Goal: Task Accomplishment & Management: Use online tool/utility

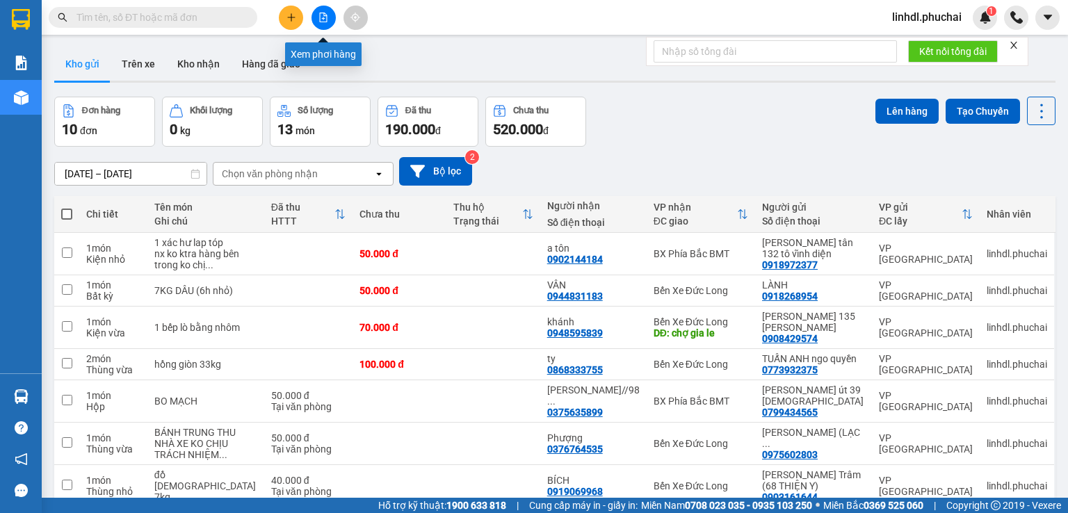
click at [330, 17] on button at bounding box center [324, 18] width 24 height 24
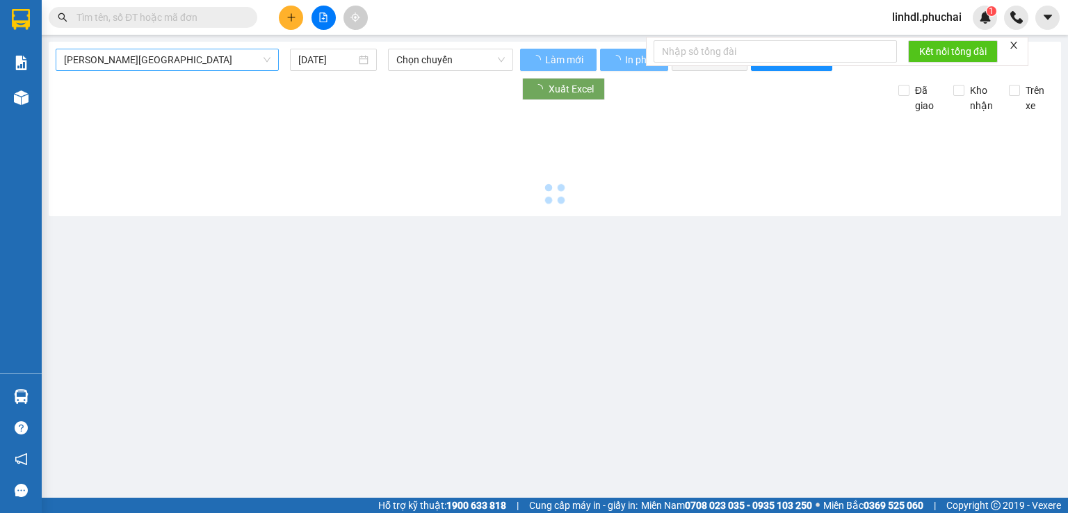
click at [147, 67] on span "[PERSON_NAME][GEOGRAPHIC_DATA]" at bounding box center [167, 59] width 207 height 21
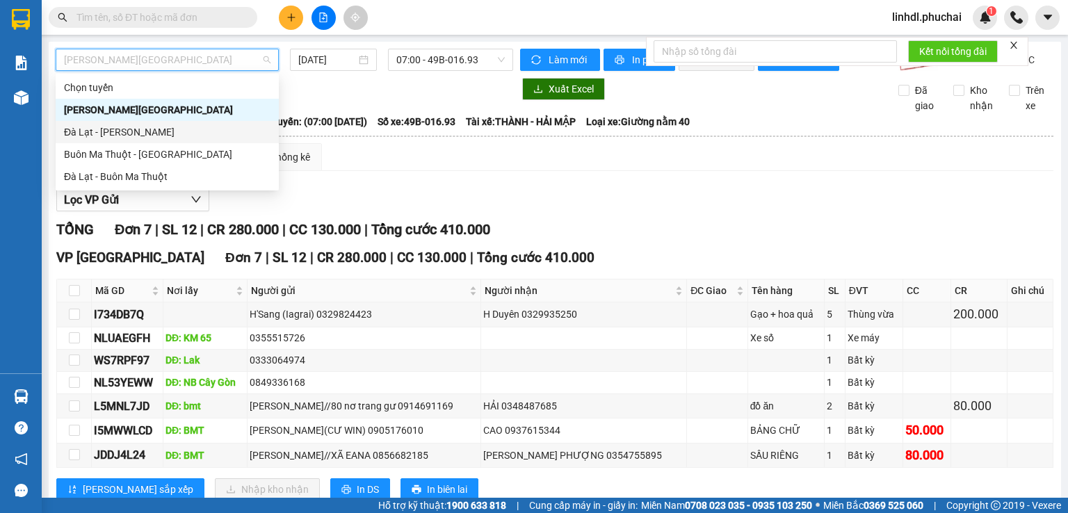
drag, startPoint x: 119, startPoint y: 138, endPoint x: 388, endPoint y: 91, distance: 273.2
click at [120, 138] on div "Đà Lạt - Gia Lai" at bounding box center [167, 131] width 207 height 15
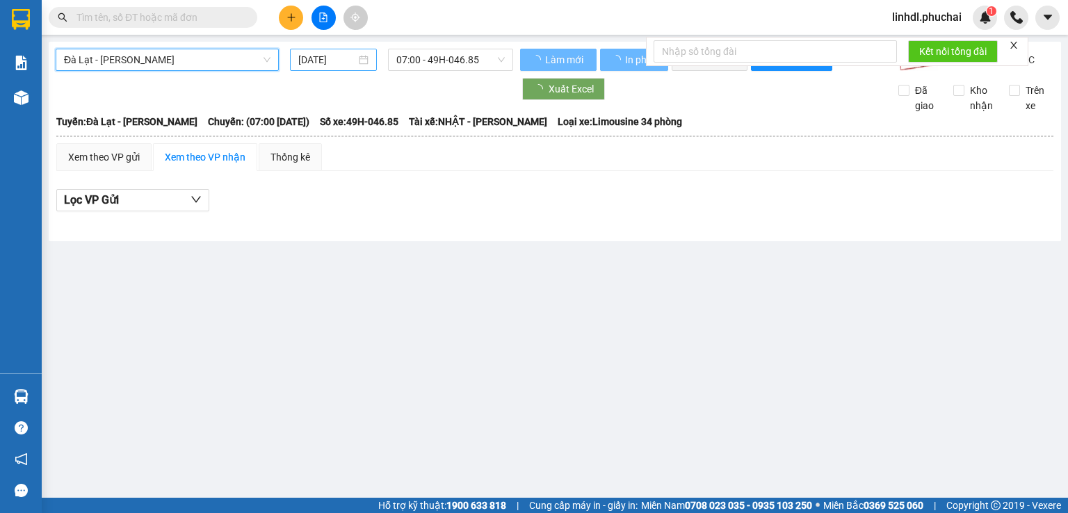
click at [315, 63] on input "11/09/2025" at bounding box center [326, 59] width 57 height 15
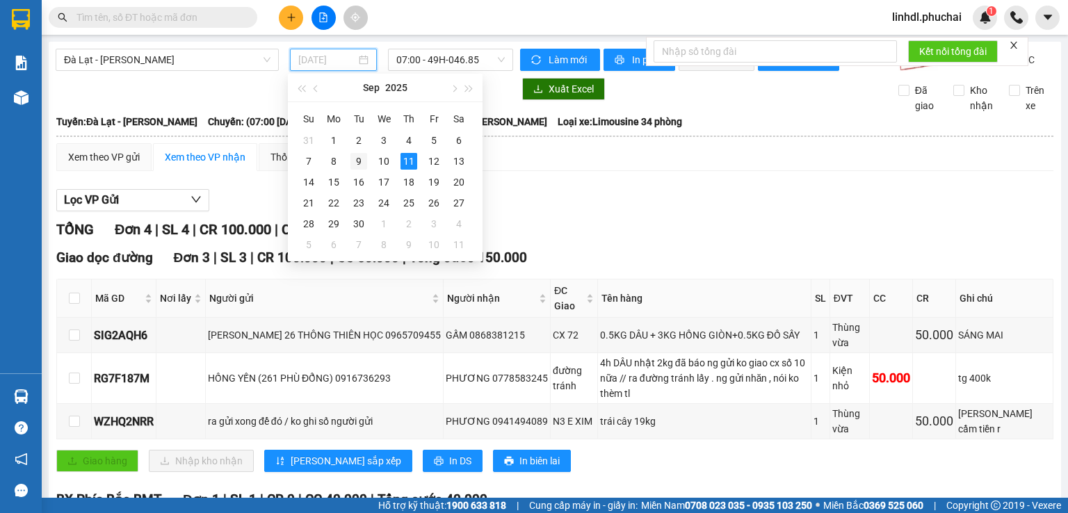
click at [361, 161] on div "9" at bounding box center [358, 161] width 17 height 17
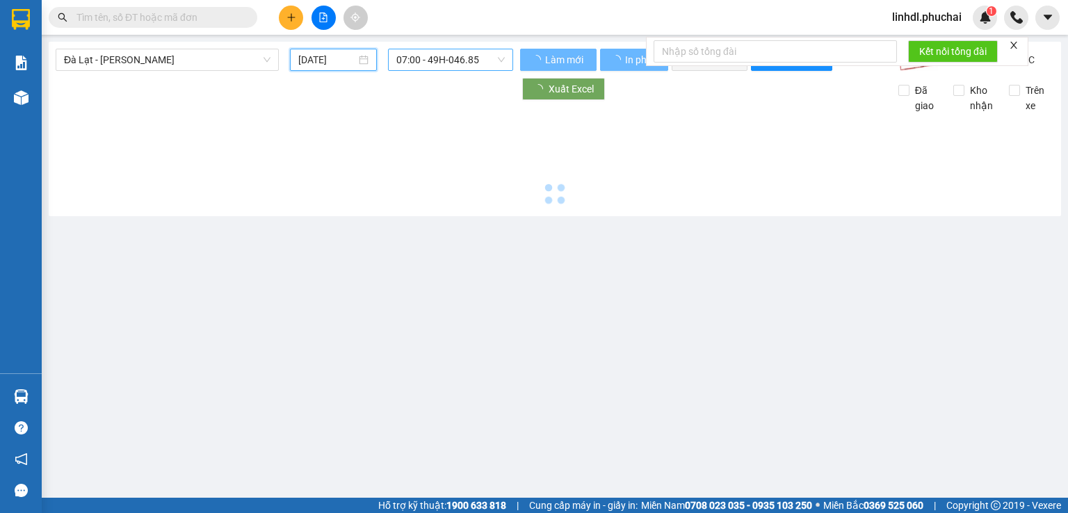
type input "09/09/2025"
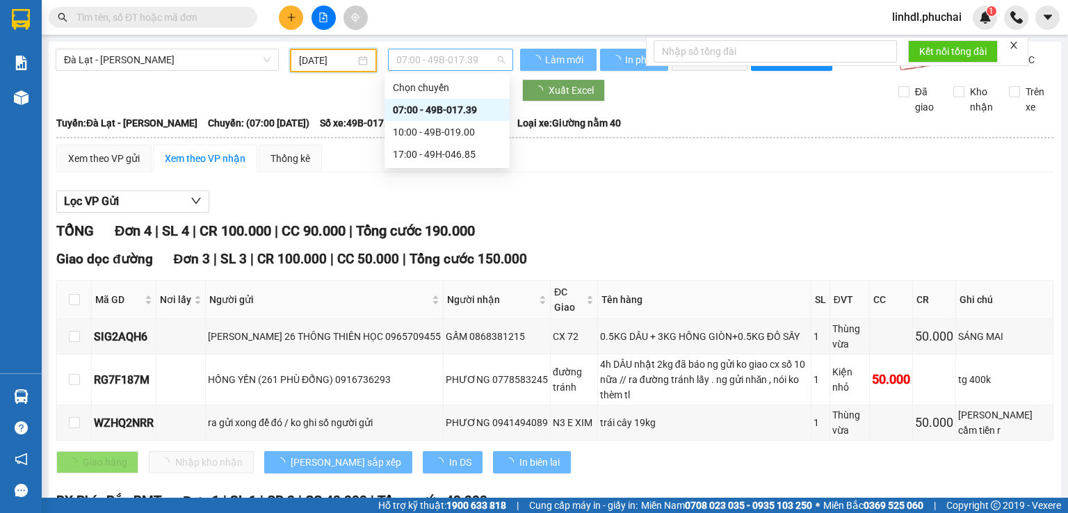
click at [460, 58] on span "07:00 - 49B-017.39" at bounding box center [450, 59] width 109 height 21
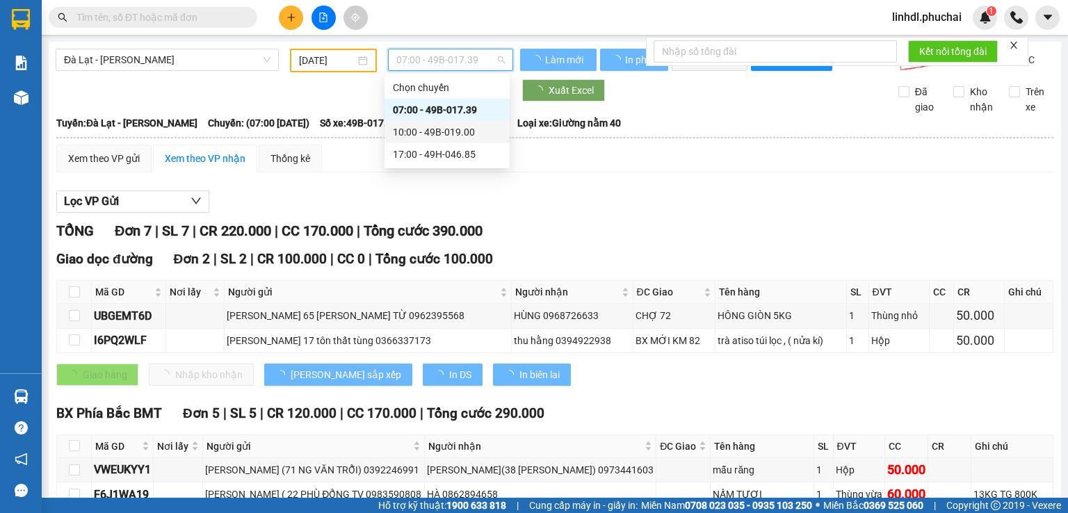
click at [466, 132] on div "10:00 - 49B-019.00" at bounding box center [447, 131] width 108 height 15
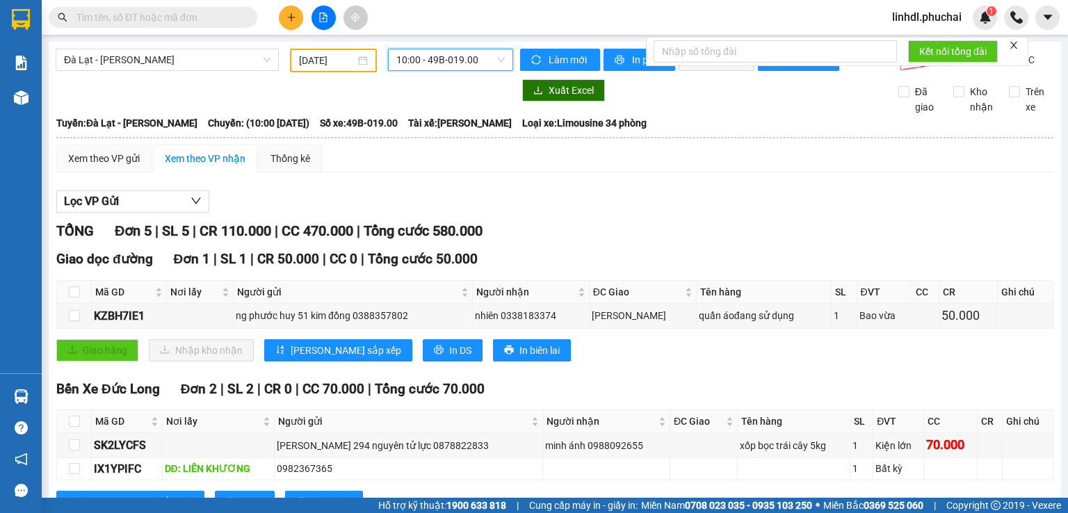
click at [612, 191] on div "Xem theo VP gửi Xem theo VP nhận Thống kê Lọc VP Gửi TỔNG Đơn 5 | SL 5 | CR 11…" at bounding box center [554, 415] width 997 height 540
click at [599, 213] on div "Lọc VP Gửi" at bounding box center [554, 202] width 997 height 23
drag, startPoint x: 158, startPoint y: 70, endPoint x: 149, endPoint y: 111, distance: 41.3
click at [157, 70] on span "Đà Lạt - Gia Lai" at bounding box center [167, 59] width 207 height 21
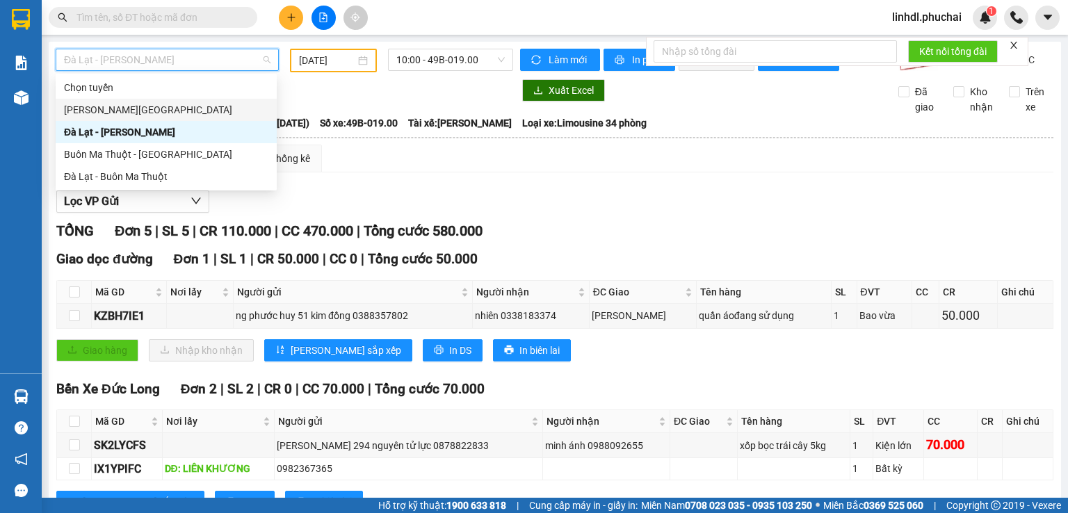
click at [134, 112] on div "Gia Lai - Đà Lạt" at bounding box center [166, 109] width 204 height 15
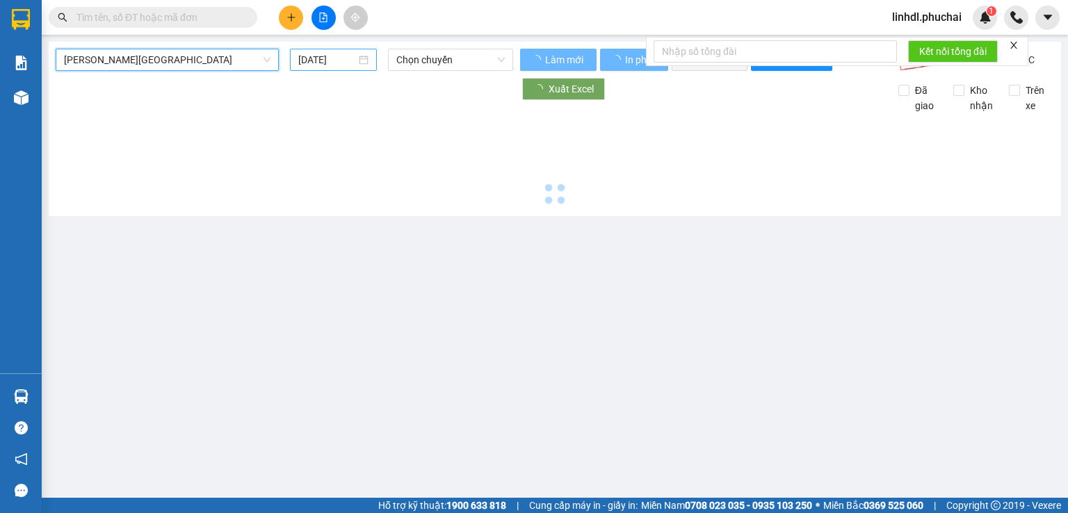
click at [315, 61] on input "11/09/2025" at bounding box center [326, 59] width 57 height 15
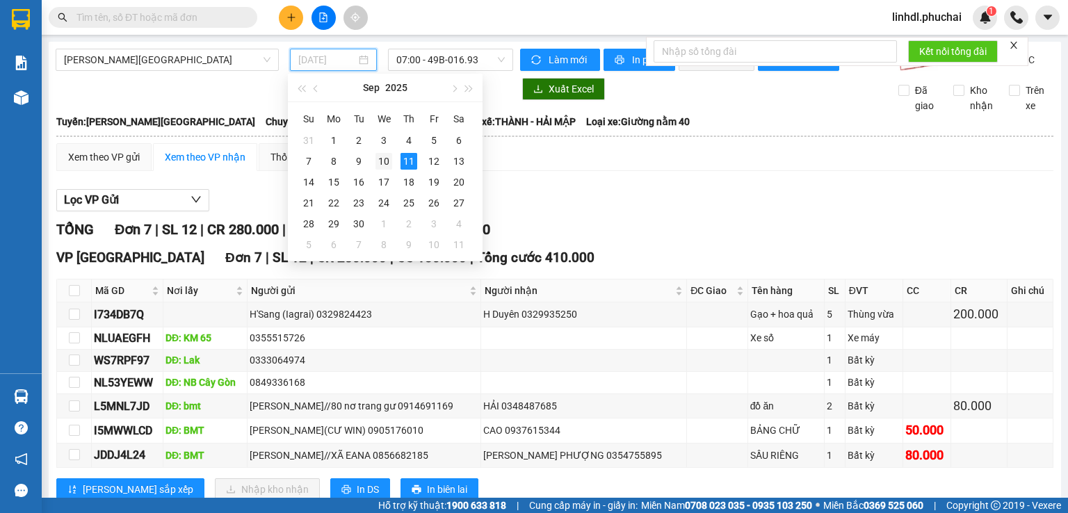
click at [388, 154] on div "10" at bounding box center [384, 161] width 17 height 17
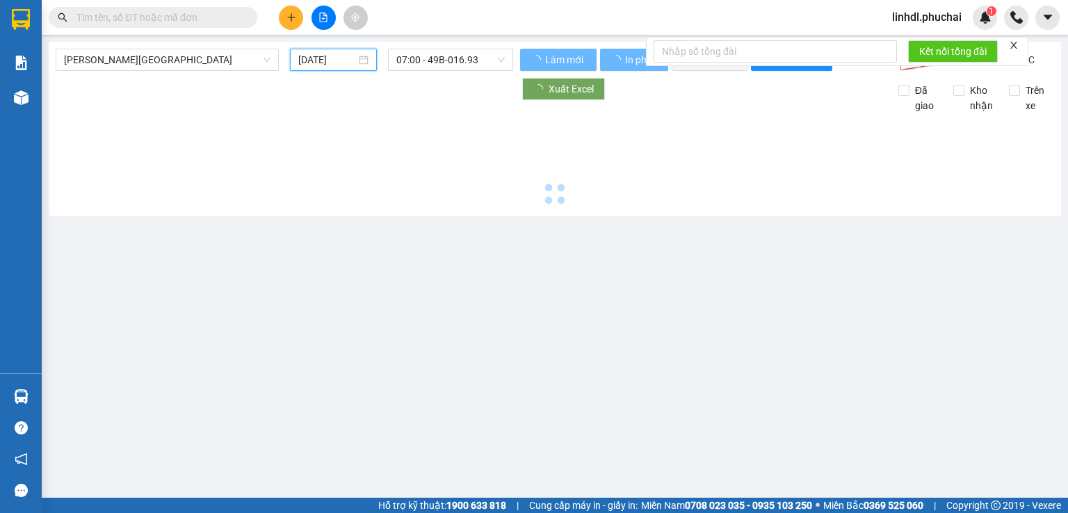
type input "10/09/2025"
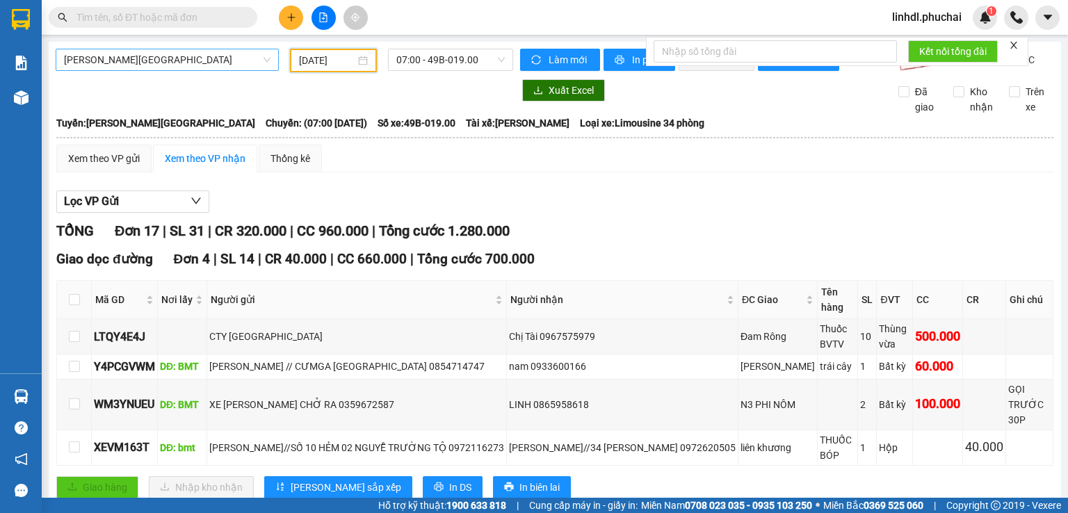
click at [129, 58] on span "Gia Lai - Đà Lạt" at bounding box center [167, 59] width 207 height 21
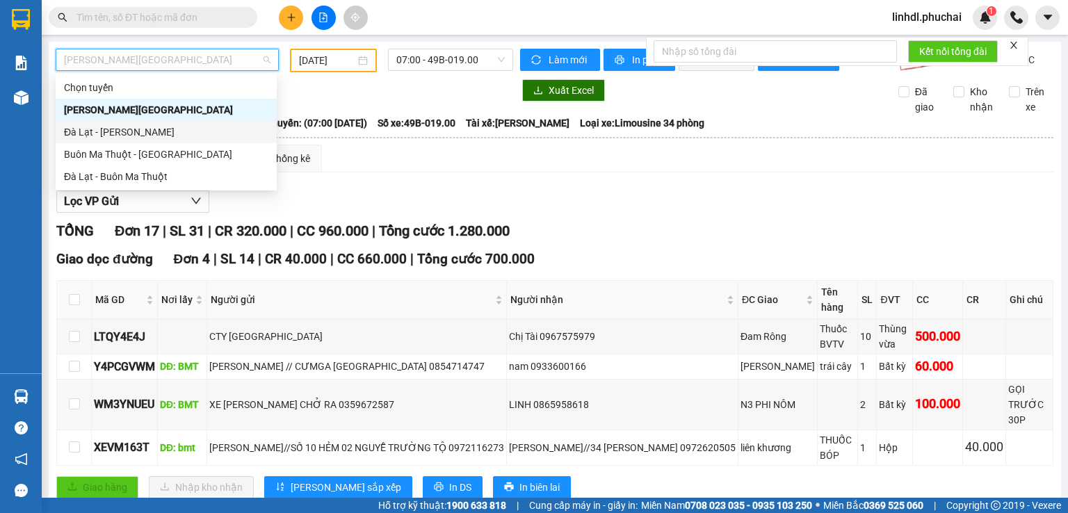
click at [101, 134] on div "Đà Lạt - Gia Lai" at bounding box center [166, 131] width 204 height 15
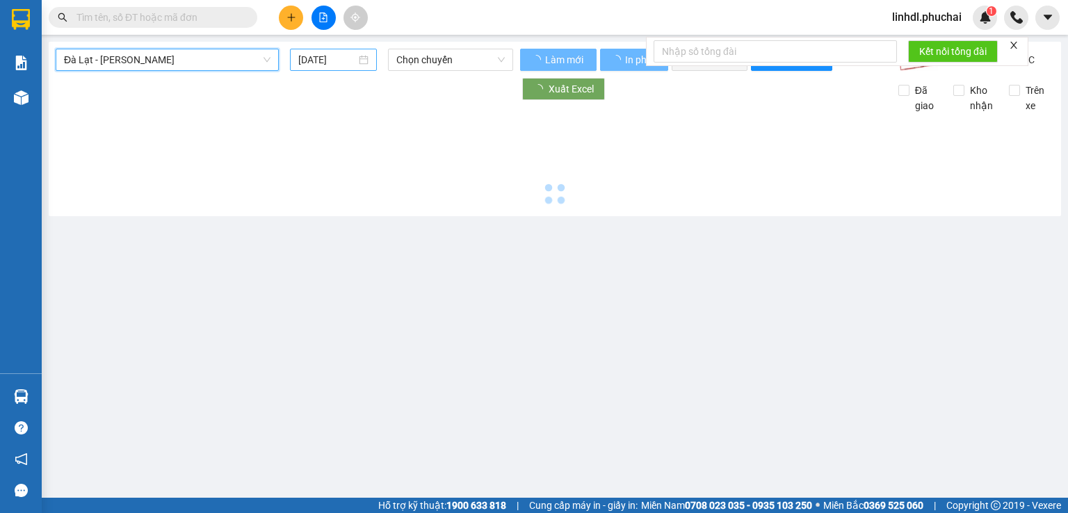
click at [337, 56] on input "11/09/2025" at bounding box center [326, 59] width 57 height 15
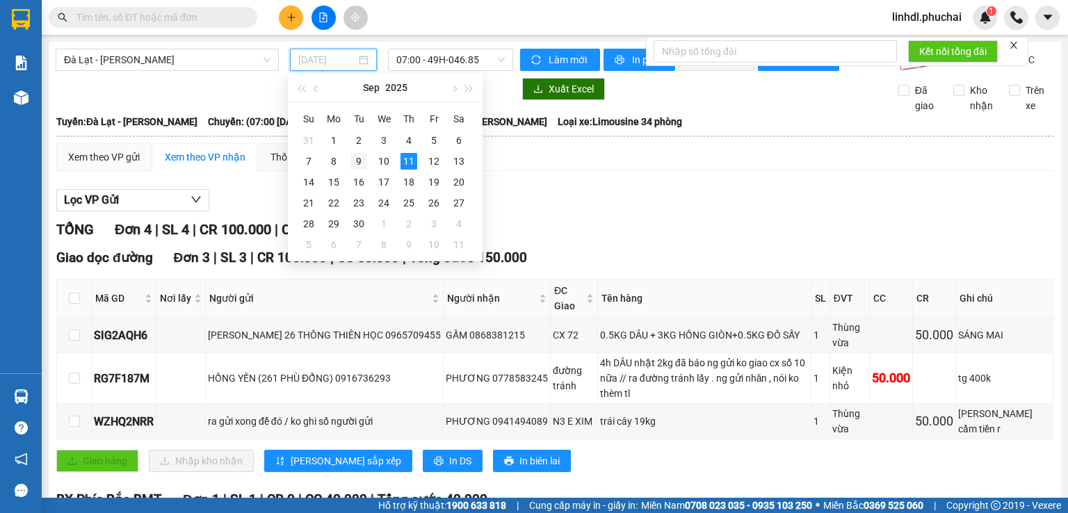
click at [365, 164] on div "9" at bounding box center [358, 161] width 17 height 17
type input "09/09/2025"
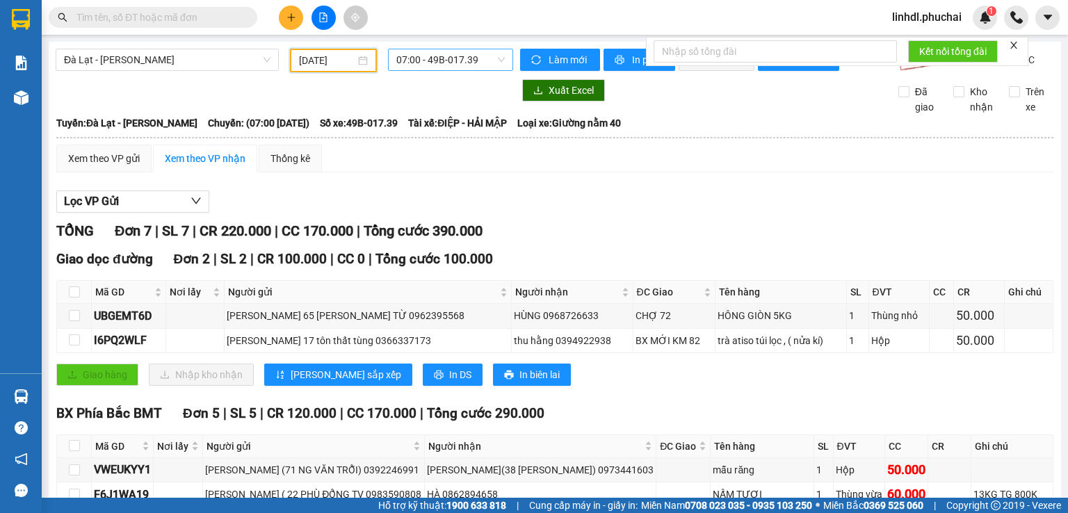
click at [448, 64] on span "07:00 - 49B-017.39" at bounding box center [450, 59] width 109 height 21
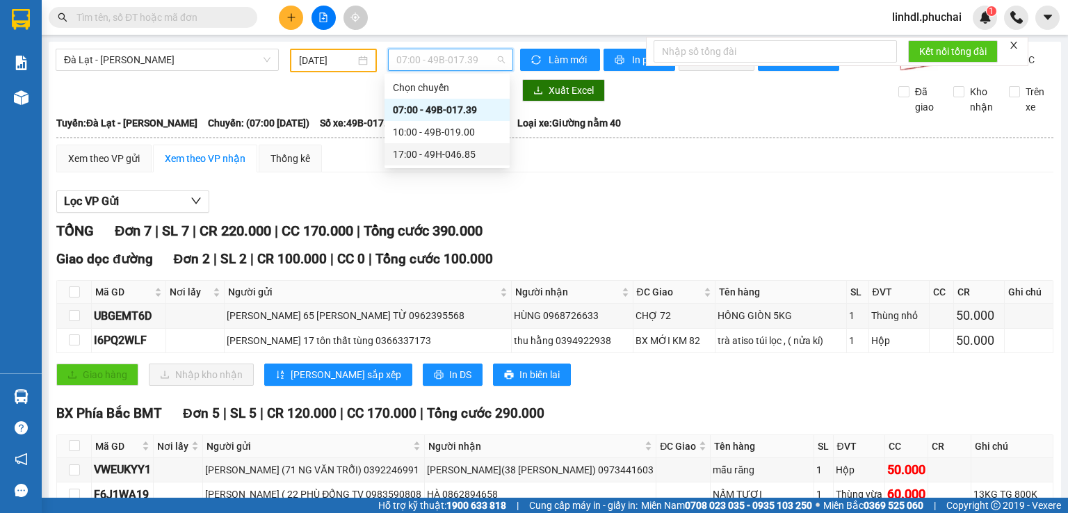
click at [449, 155] on div "17:00 - 49H-046.85" at bounding box center [447, 154] width 108 height 15
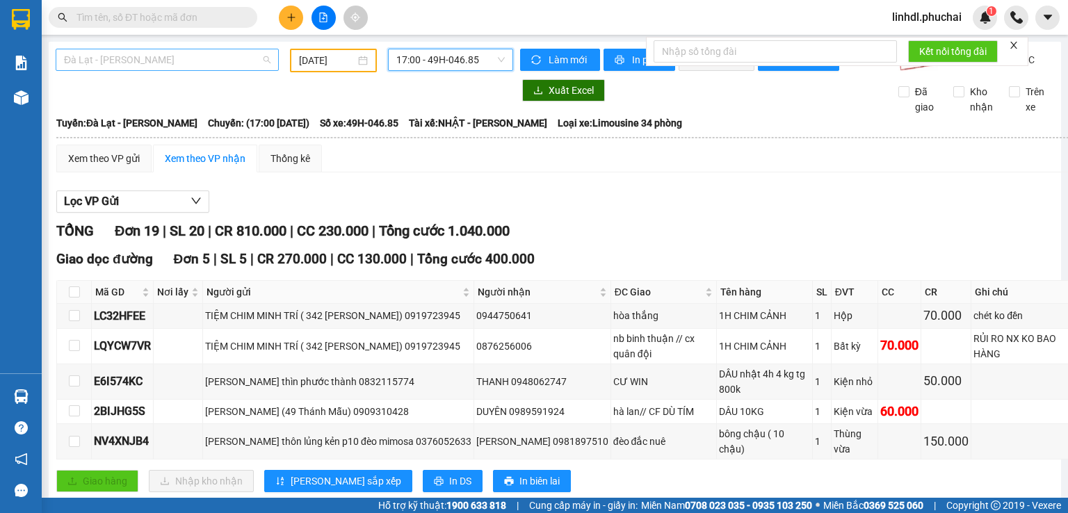
click at [195, 69] on div "Đà Lạt - Gia Lai" at bounding box center [167, 60] width 223 height 22
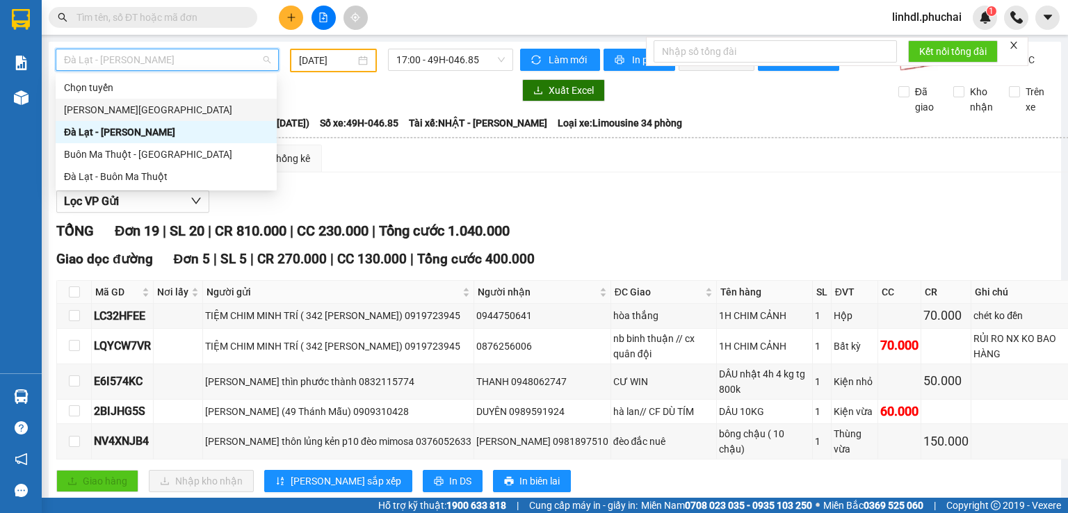
click at [166, 108] on div "Gia Lai - Đà Lạt" at bounding box center [166, 109] width 204 height 15
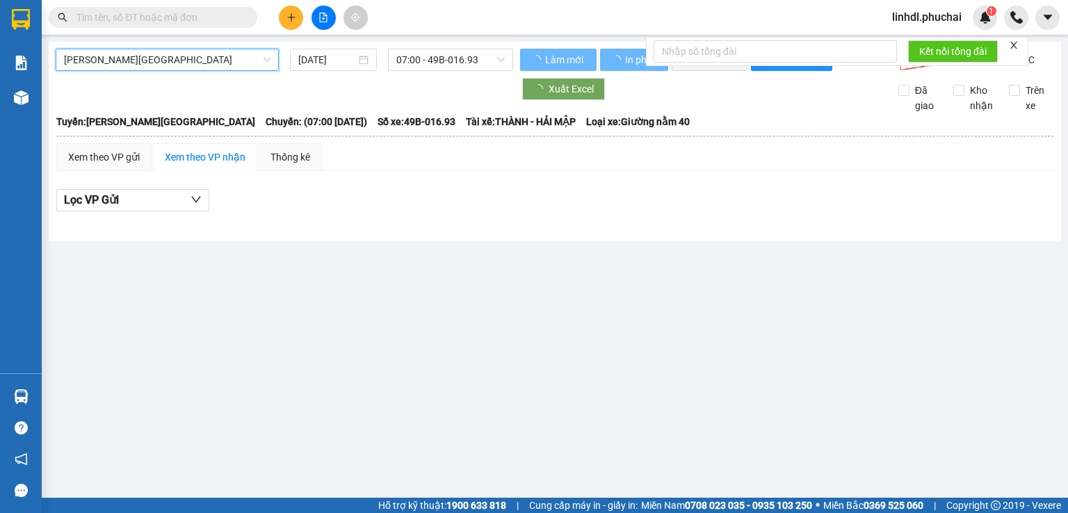
click at [323, 58] on input "11/09/2025" at bounding box center [326, 59] width 57 height 15
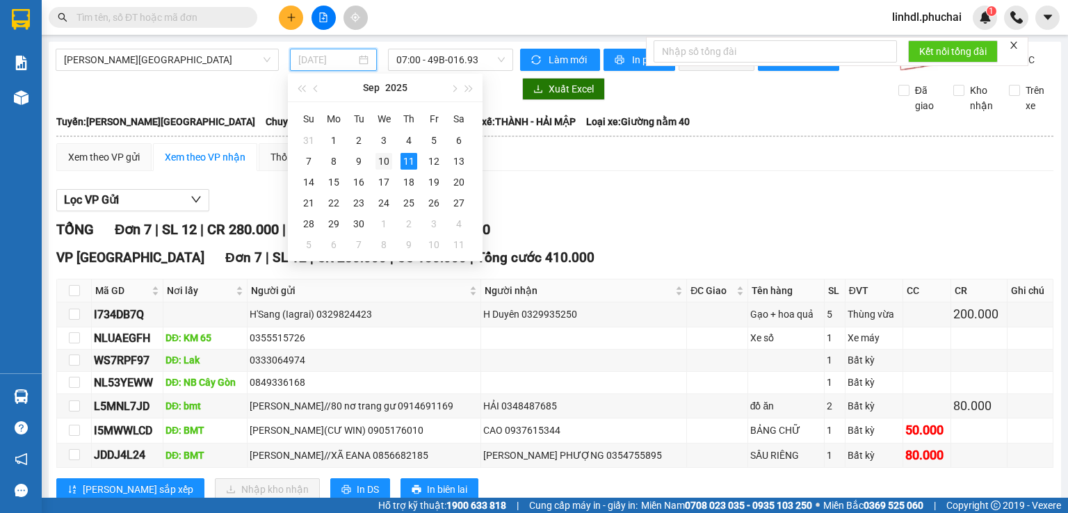
click at [381, 170] on td "10" at bounding box center [383, 161] width 25 height 21
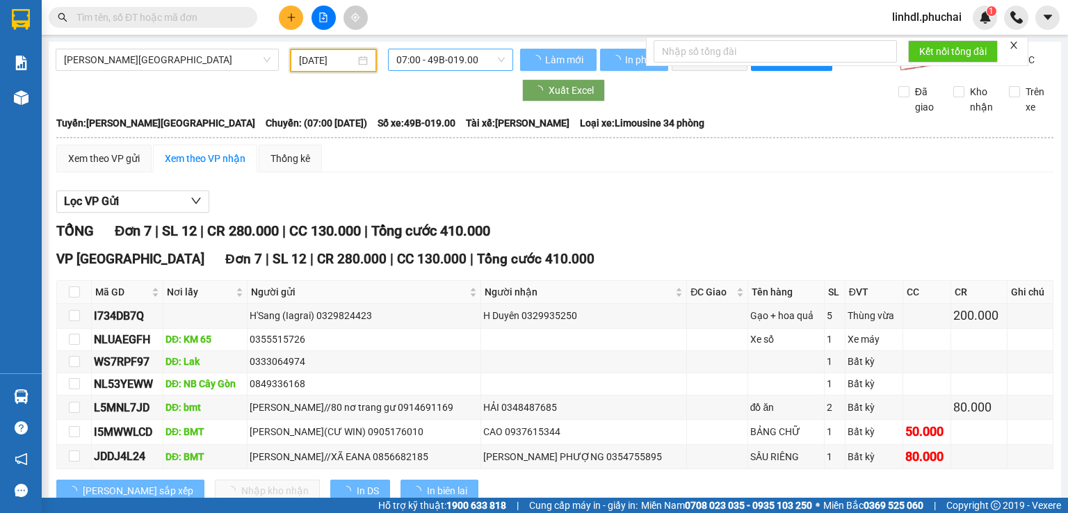
type input "10/09/2025"
click at [421, 54] on span "07:00 - 49B-019.00" at bounding box center [450, 59] width 109 height 21
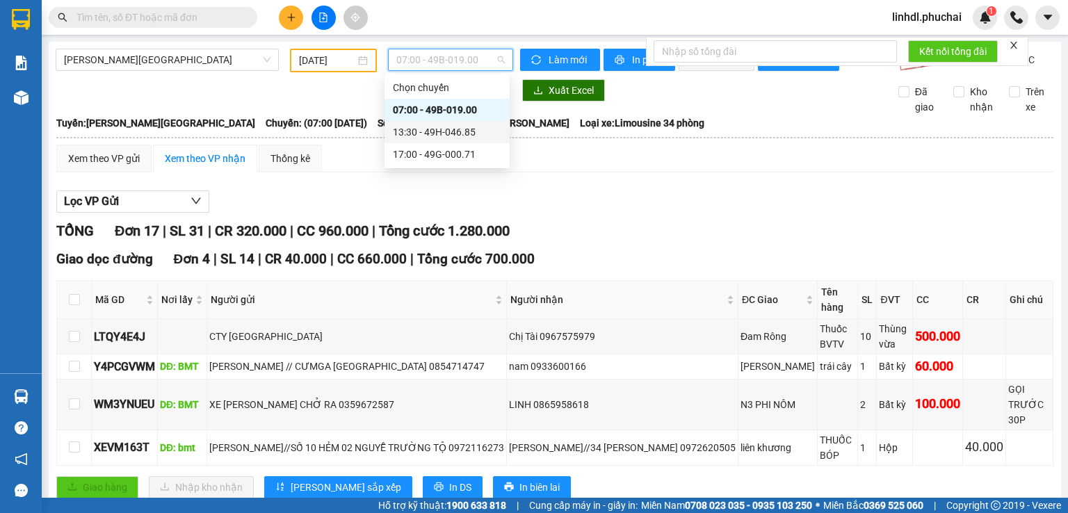
click at [437, 131] on div "13:30 - 49H-046.85" at bounding box center [447, 131] width 108 height 15
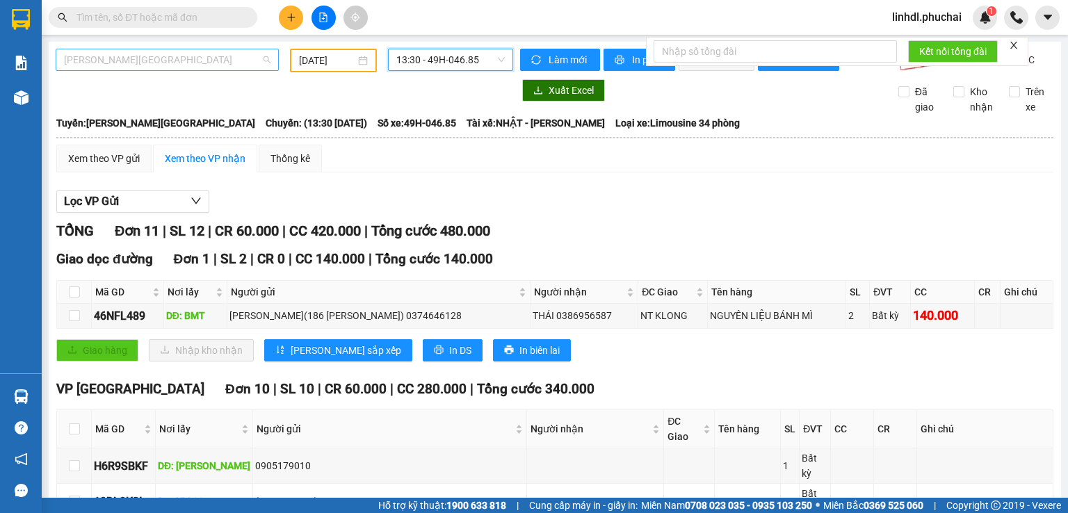
click at [163, 67] on span "Gia Lai - Đà Lạt" at bounding box center [167, 59] width 207 height 21
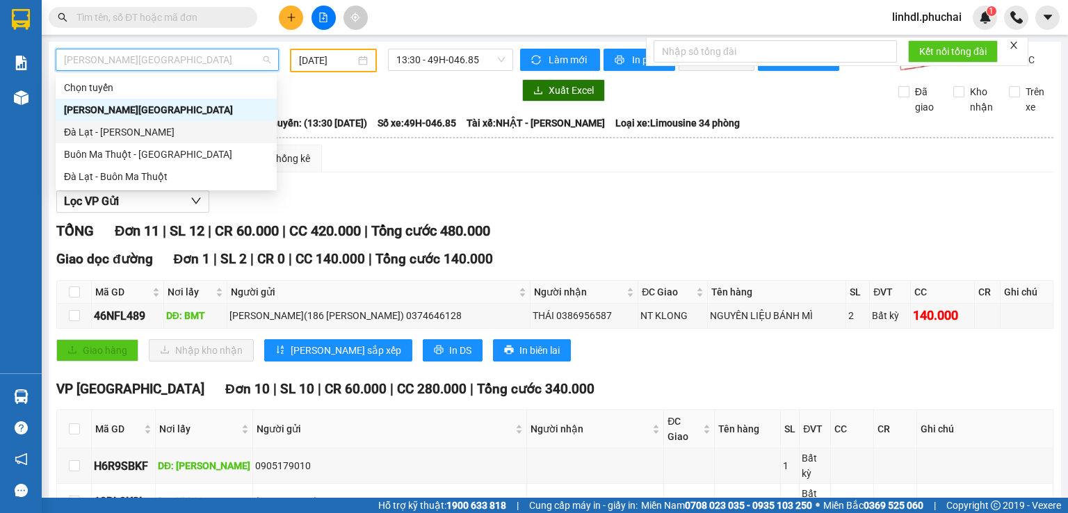
drag, startPoint x: 125, startPoint y: 136, endPoint x: 305, endPoint y: 101, distance: 182.8
click at [126, 136] on div "Đà Lạt - Gia Lai" at bounding box center [166, 131] width 204 height 15
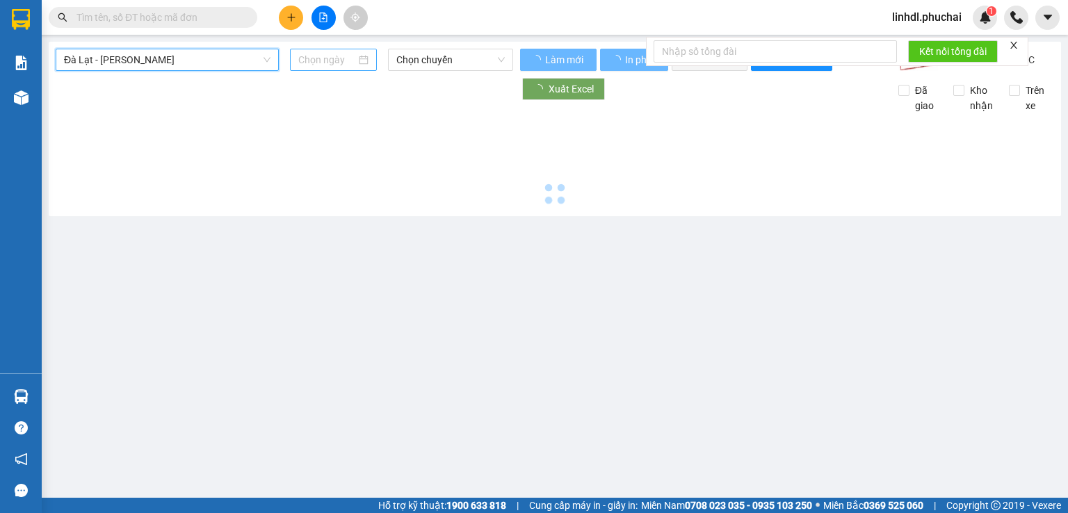
click at [322, 65] on input at bounding box center [326, 59] width 57 height 15
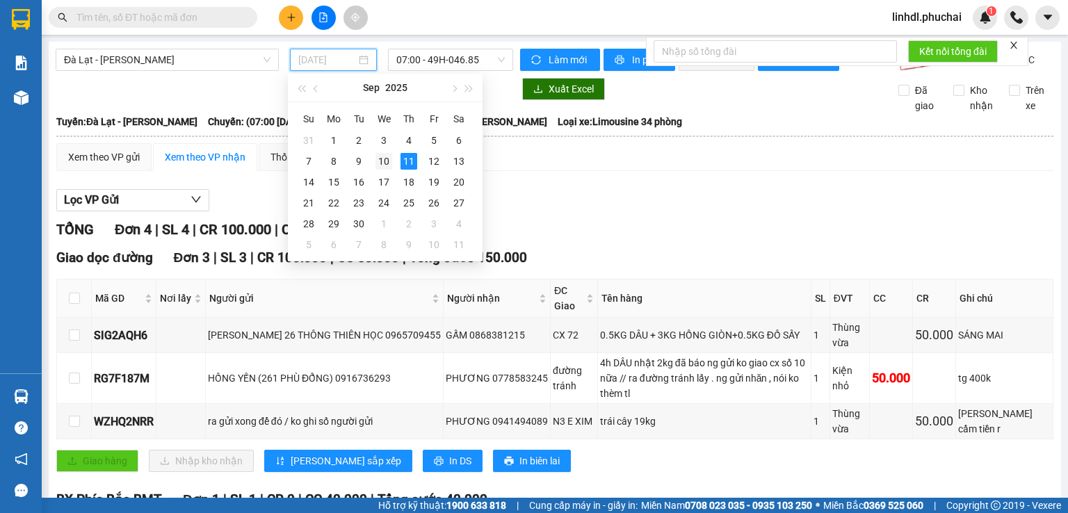
click at [385, 165] on div "10" at bounding box center [384, 161] width 17 height 17
type input "10/09/2025"
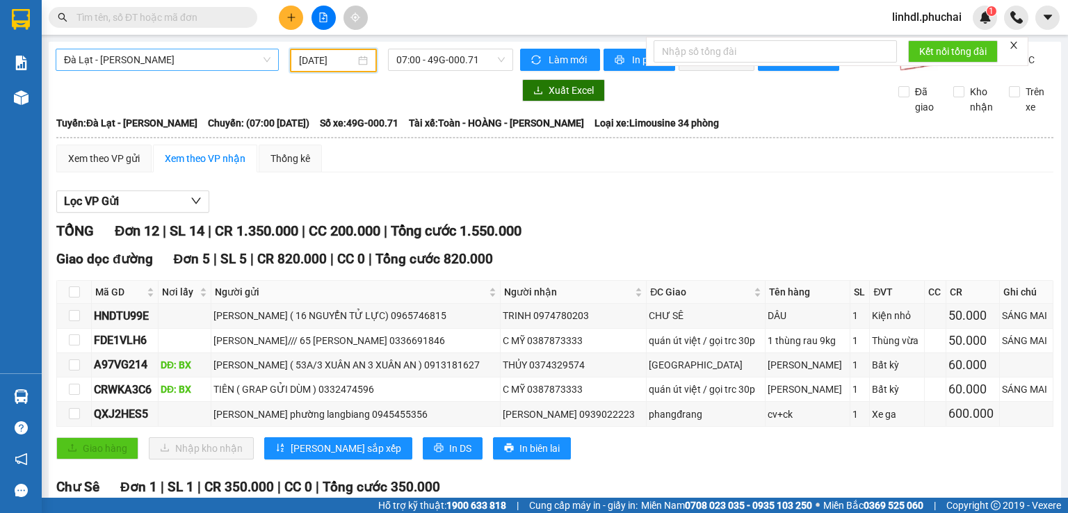
click at [108, 59] on span "Đà Lạt - Gia Lai" at bounding box center [167, 59] width 207 height 21
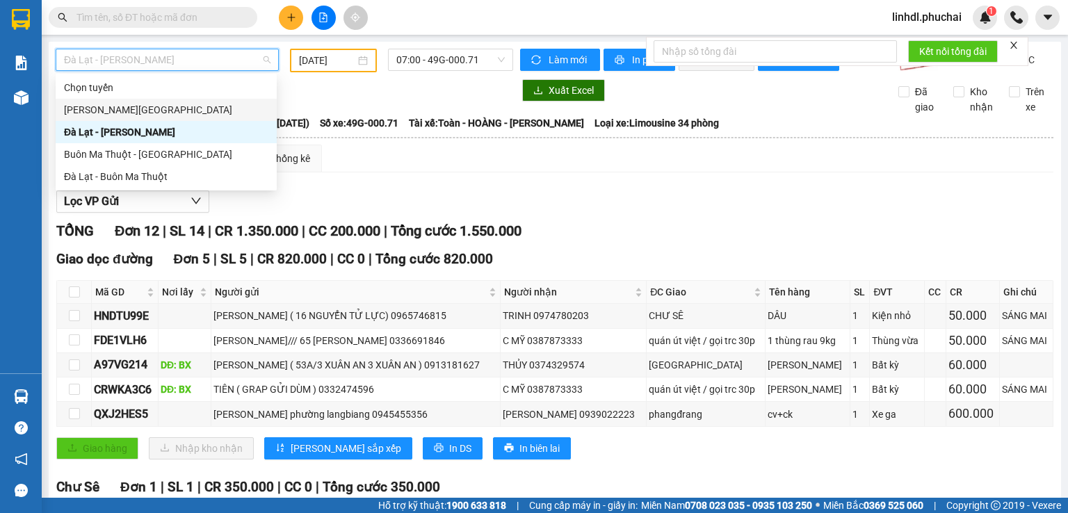
click at [106, 118] on div "Gia Lai - Đà Lạt" at bounding box center [166, 110] width 221 height 22
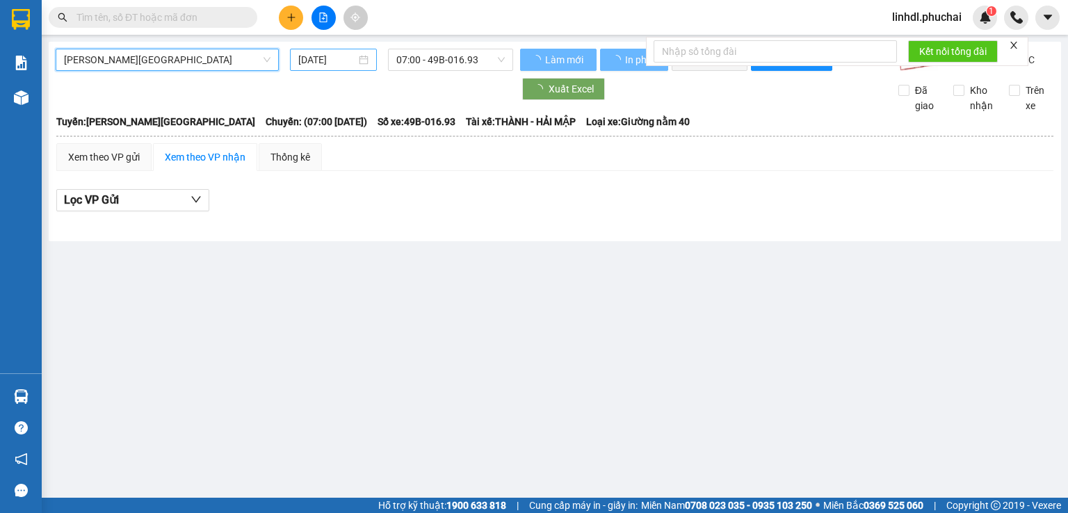
click at [309, 62] on input "11/09/2025" at bounding box center [326, 59] width 57 height 15
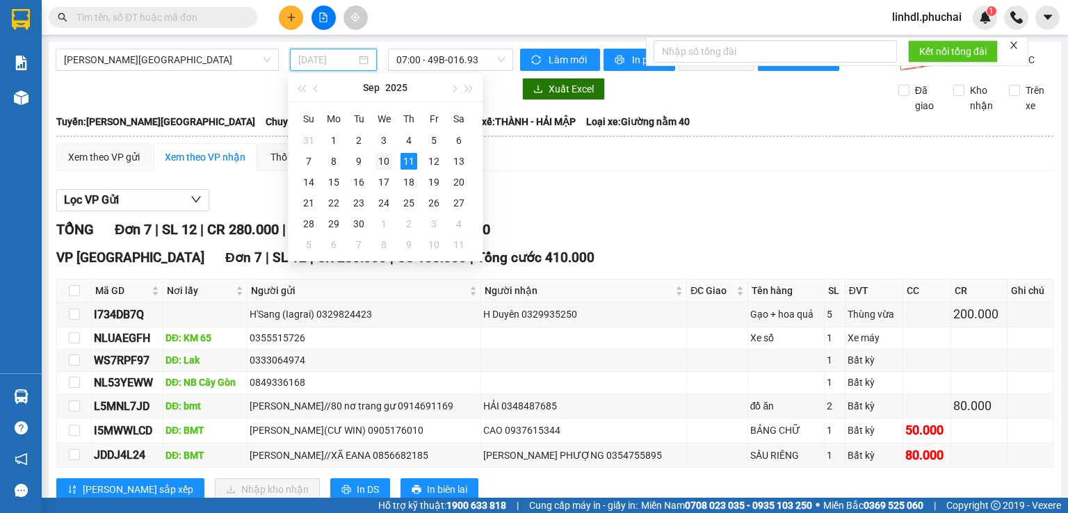
click at [382, 166] on div "10" at bounding box center [384, 161] width 17 height 17
type input "10/09/2025"
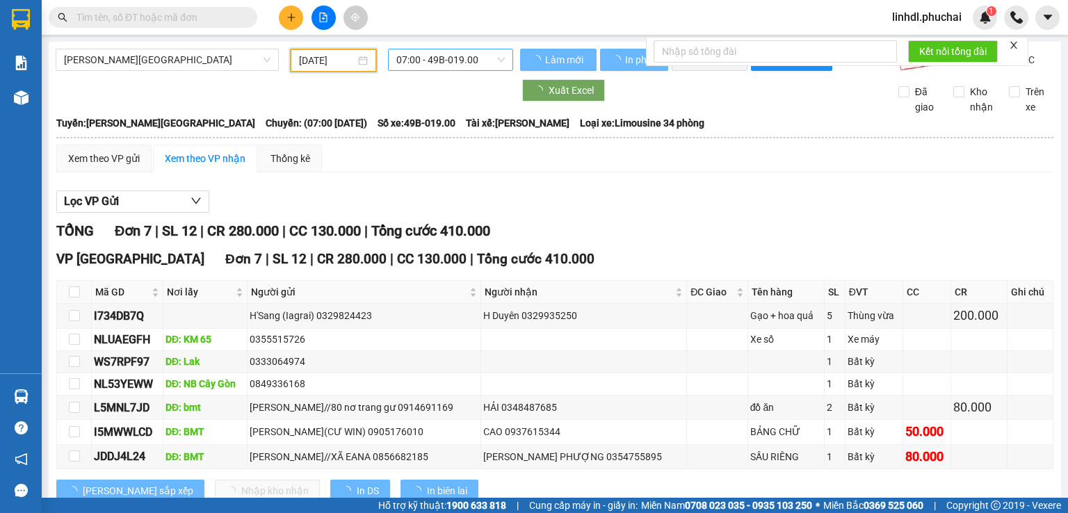
click at [439, 65] on span "07:00 - 49B-019.00" at bounding box center [450, 59] width 109 height 21
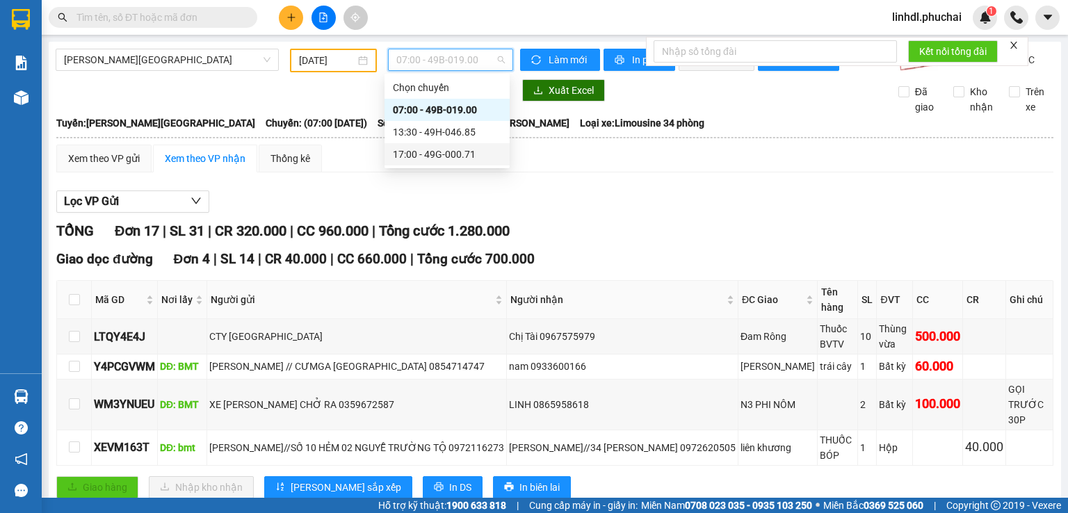
click at [470, 156] on div "17:00 - 49G-000.71" at bounding box center [447, 154] width 108 height 15
